Goal: Task Accomplishment & Management: Manage account settings

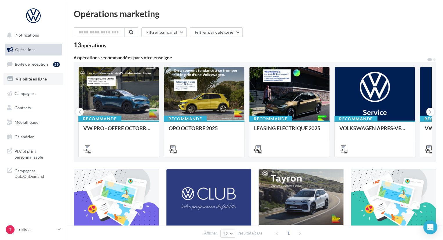
click at [40, 78] on span "Visibilité en ligne" at bounding box center [31, 78] width 31 height 5
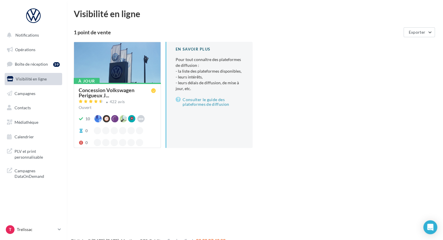
click at [117, 67] on div at bounding box center [117, 62] width 87 height 41
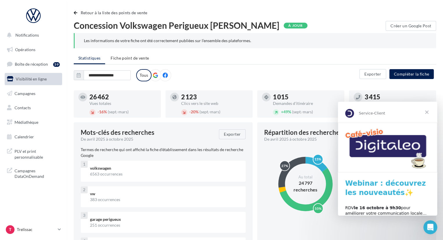
click at [428, 111] on span "Fermer" at bounding box center [427, 112] width 21 height 21
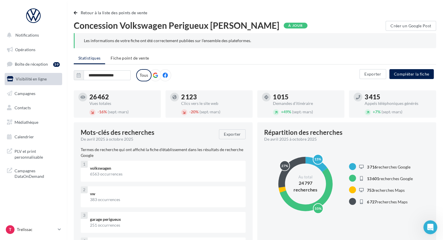
click at [42, 78] on span "Visibilité en ligne" at bounding box center [31, 78] width 31 height 5
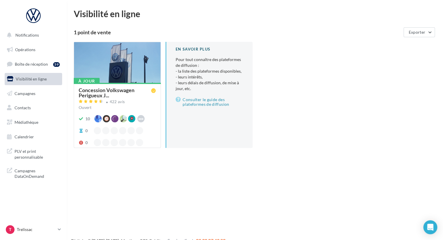
click at [108, 63] on div at bounding box center [117, 62] width 87 height 41
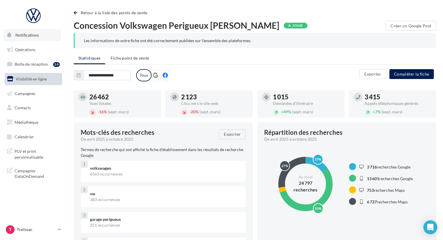
click at [31, 38] on button "Notifications" at bounding box center [32, 35] width 58 height 12
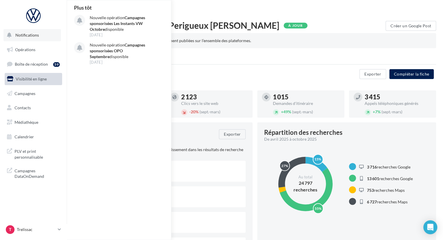
click at [31, 38] on button "Notifications Plus tôt Nouvelle opération Campagnes sponsorisées Les Instants V…" at bounding box center [32, 35] width 58 height 12
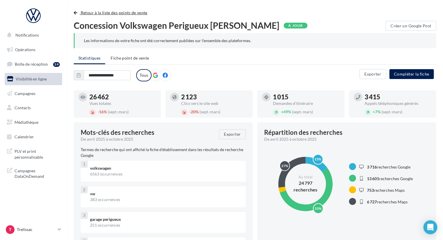
click at [77, 11] on span "button" at bounding box center [75, 13] width 3 height 4
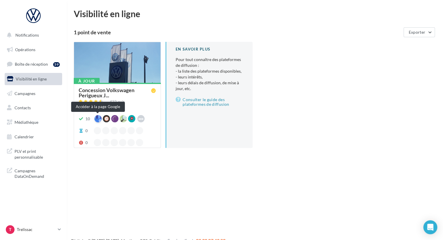
click at [96, 119] on div at bounding box center [97, 118] width 7 height 7
click at [146, 67] on div at bounding box center [117, 62] width 87 height 41
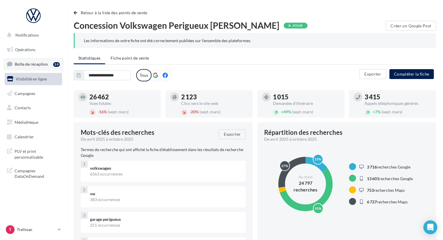
click at [38, 62] on span "Boîte de réception" at bounding box center [31, 64] width 33 height 5
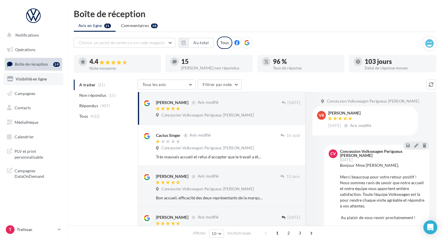
click at [38, 78] on span "Visibilité en ligne" at bounding box center [31, 78] width 31 height 5
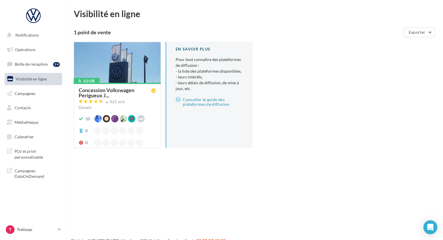
click at [117, 71] on div at bounding box center [117, 62] width 87 height 41
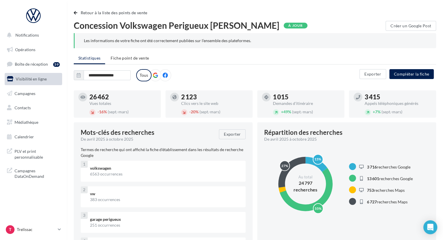
click at [198, 155] on p "Termes de recherche qui ont affiché la fiche d'établissement dans les résultats…" at bounding box center [163, 153] width 165 height 12
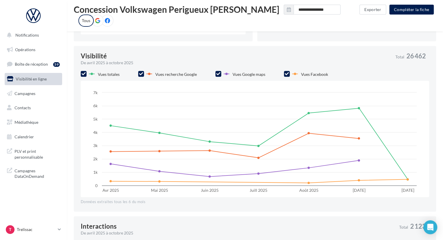
scroll to position [248, 0]
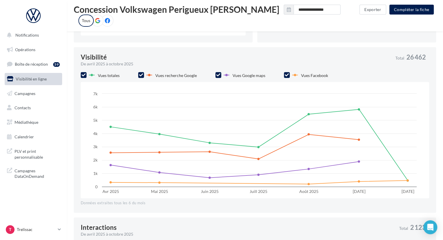
click at [171, 74] on span "Vues recherche Google" at bounding box center [176, 75] width 42 height 5
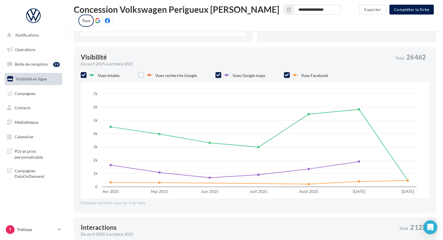
click at [82, 74] on icon at bounding box center [84, 75] width 4 height 4
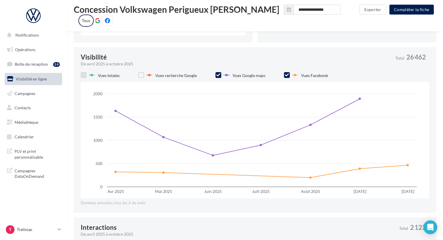
click at [142, 78] on div at bounding box center [141, 75] width 6 height 7
click at [141, 76] on label at bounding box center [141, 75] width 6 height 6
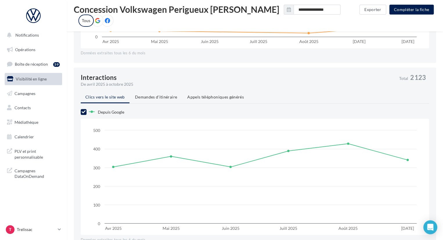
scroll to position [405, 0]
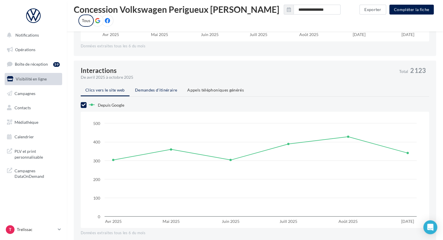
click at [168, 89] on span "Demandes d'itinéraire" at bounding box center [156, 89] width 42 height 5
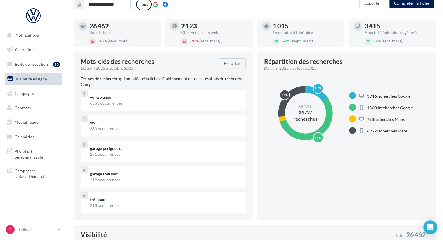
scroll to position [0, 0]
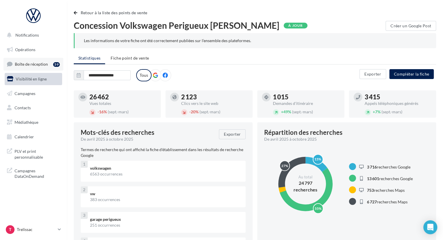
click at [30, 65] on span "Boîte de réception" at bounding box center [31, 64] width 33 height 5
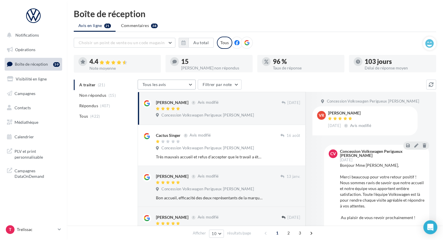
click at [155, 80] on button "Tous les avis" at bounding box center [167, 85] width 58 height 10
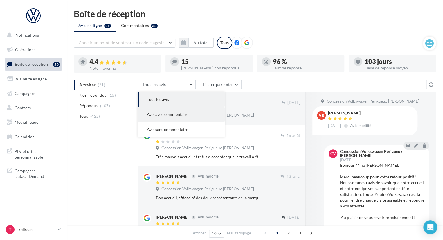
click at [153, 110] on button "Avis avec commentaire" at bounding box center [181, 114] width 87 height 15
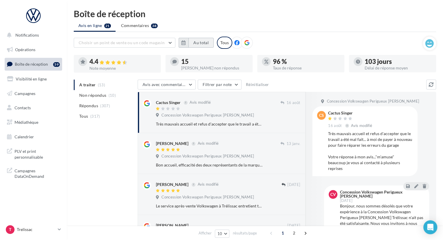
click at [195, 42] on button "Au total" at bounding box center [201, 43] width 25 height 10
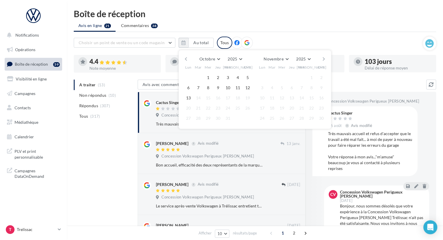
click at [185, 56] on button "button" at bounding box center [186, 59] width 5 height 8
click at [188, 76] on button "1" at bounding box center [188, 77] width 9 height 9
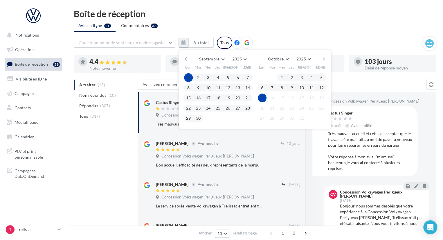
click at [264, 98] on button "13" at bounding box center [262, 98] width 9 height 9
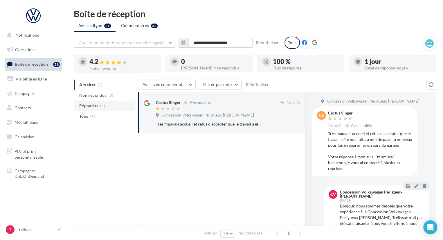
click at [105, 104] on li "Répondus (4)" at bounding box center [105, 106] width 62 height 10
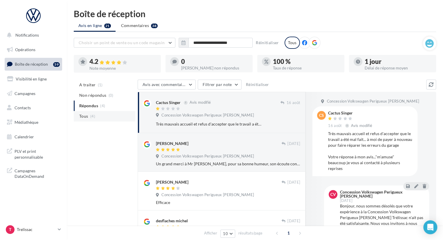
click at [96, 118] on li "Tous (4)" at bounding box center [105, 116] width 62 height 10
click at [201, 42] on input "**********" at bounding box center [221, 43] width 64 height 10
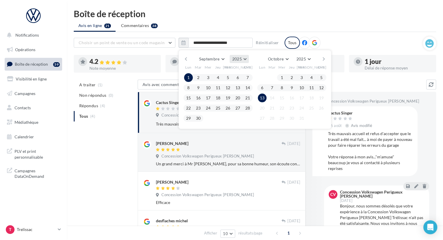
click at [241, 57] on span "2025" at bounding box center [237, 58] width 10 height 5
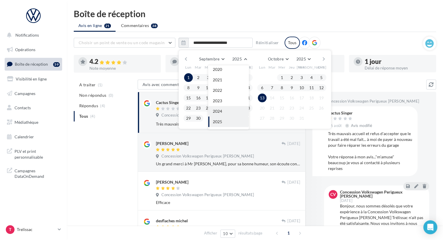
click at [228, 108] on button "2024" at bounding box center [228, 111] width 41 height 10
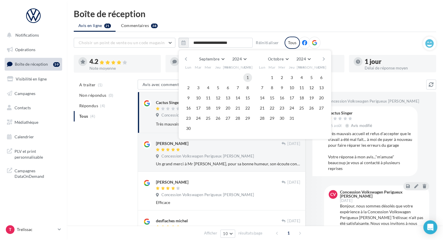
click at [248, 76] on button "1" at bounding box center [248, 77] width 9 height 9
click at [265, 95] on button "14" at bounding box center [262, 98] width 9 height 9
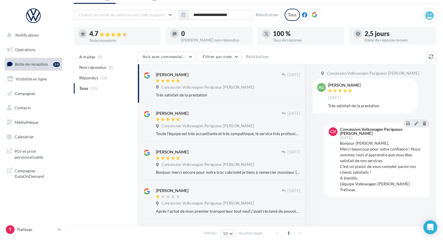
scroll to position [0, 0]
